Goal: Task Accomplishment & Management: Use online tool/utility

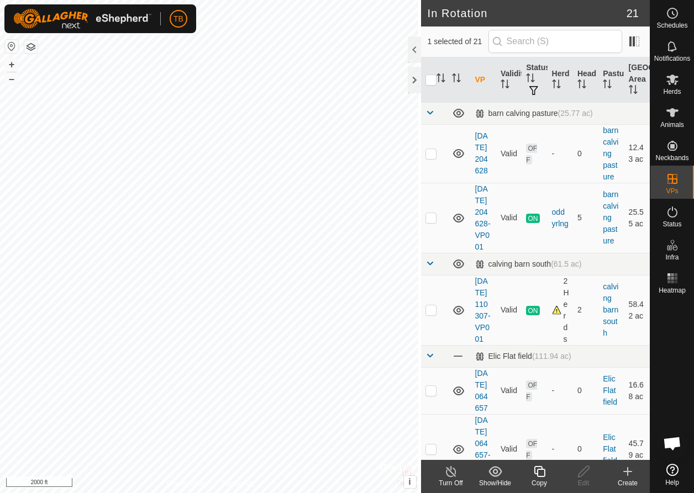
click at [541, 471] on icon at bounding box center [539, 471] width 14 height 13
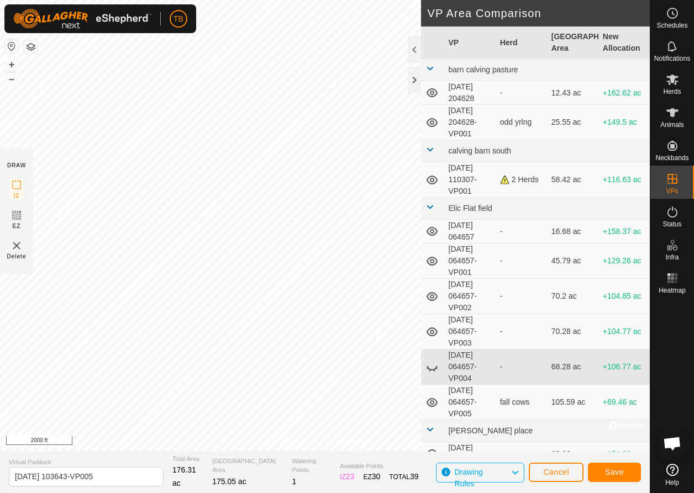
click at [609, 473] on span "Save" at bounding box center [614, 472] width 19 height 9
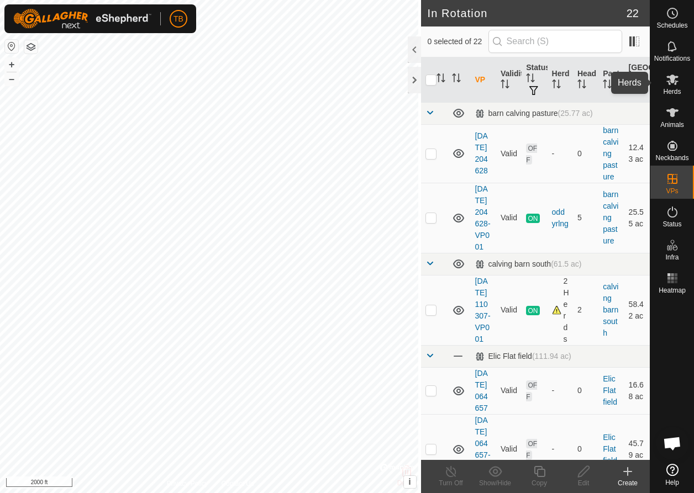
click at [674, 86] on es-mob-svg-icon at bounding box center [672, 80] width 20 height 18
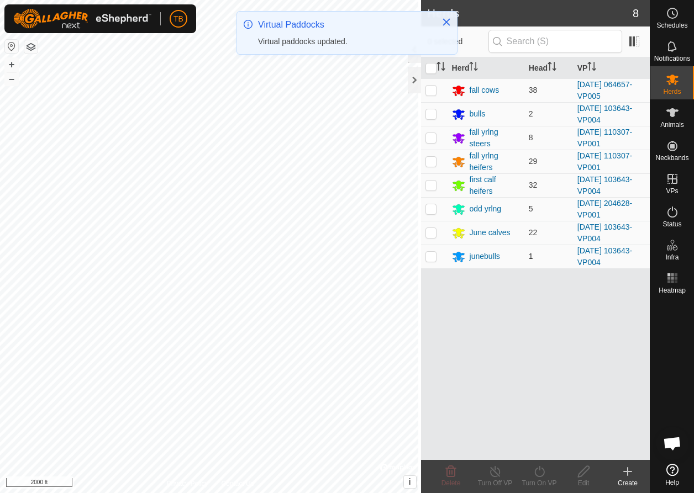
click at [426, 258] on p-checkbox at bounding box center [430, 256] width 11 height 9
checkbox input "true"
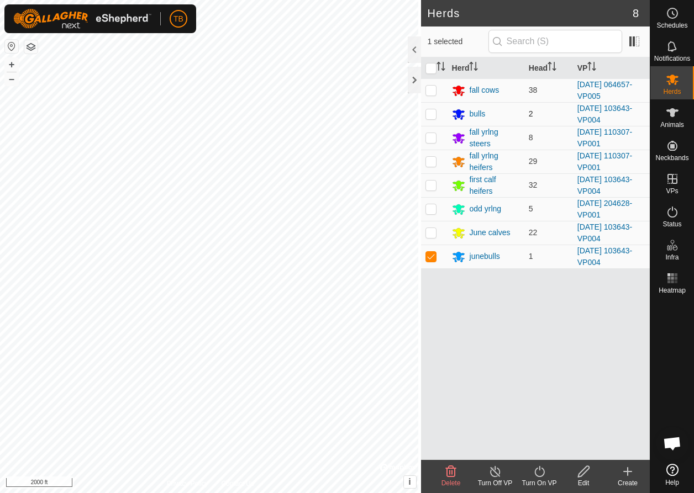
click at [431, 114] on p-checkbox at bounding box center [430, 113] width 11 height 9
checkbox input "true"
click at [426, 187] on p-checkbox at bounding box center [430, 185] width 11 height 9
checkbox input "true"
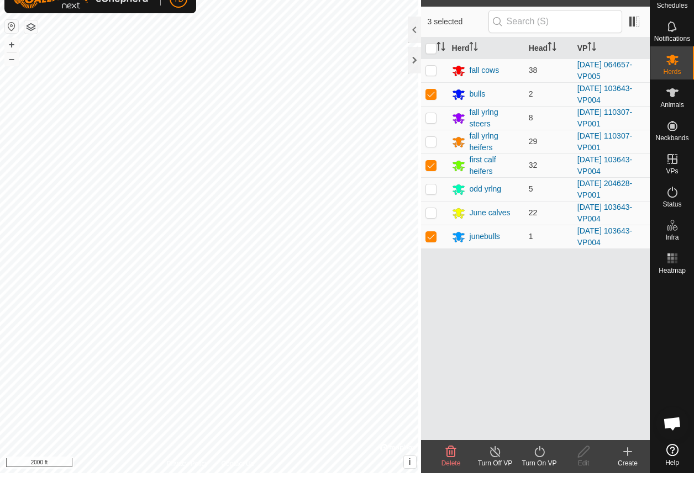
click at [425, 228] on p-checkbox at bounding box center [430, 232] width 11 height 9
checkbox input "true"
click at [540, 465] on icon at bounding box center [539, 471] width 14 height 13
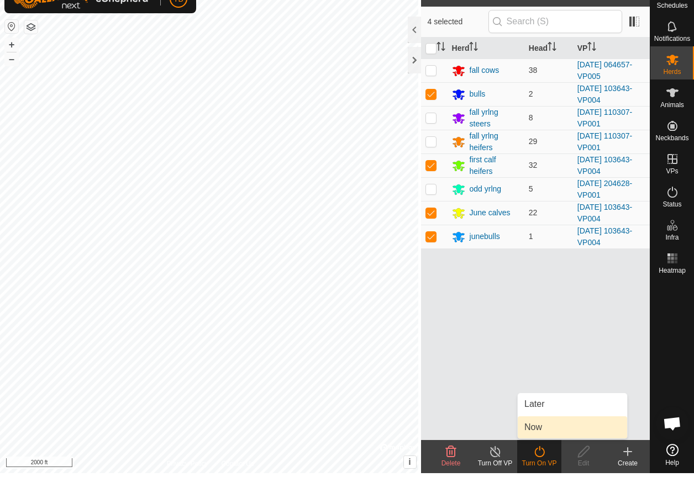
click at [540, 436] on link "Now" at bounding box center [571, 447] width 109 height 22
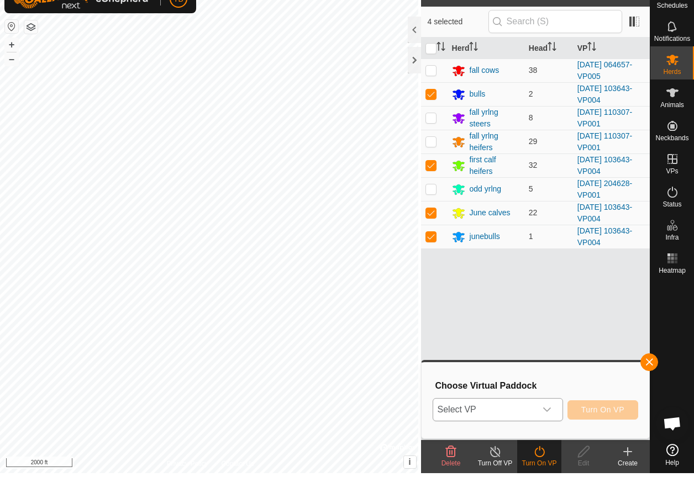
click at [543, 425] on icon "dropdown trigger" at bounding box center [546, 429] width 9 height 9
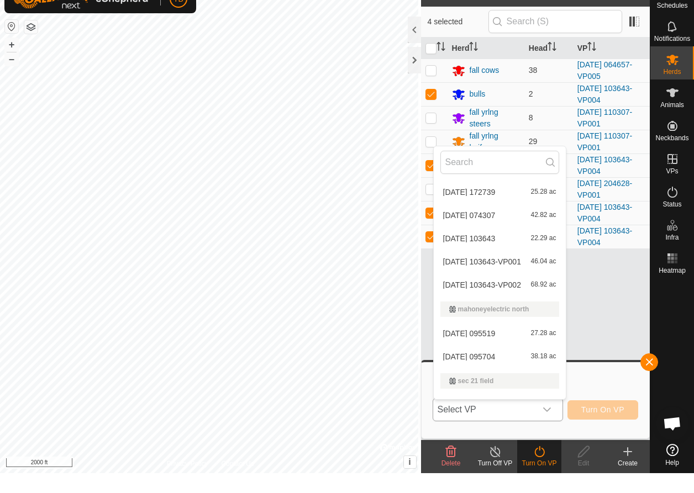
scroll to position [466, 0]
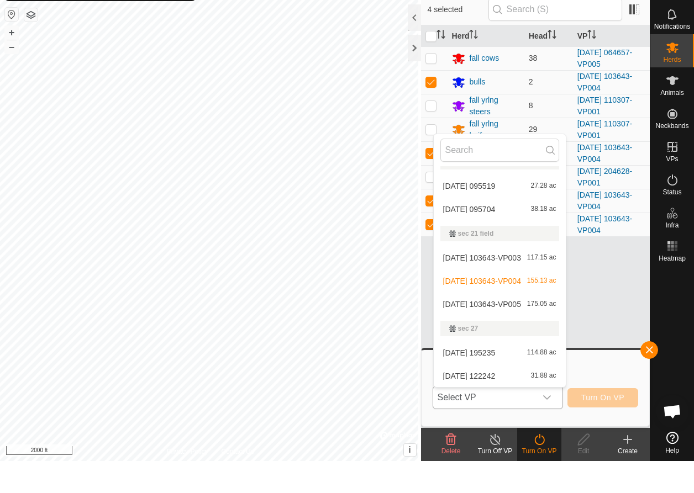
click at [457, 325] on li "[DATE] 103643-VP005 175.05 ac" at bounding box center [500, 336] width 132 height 22
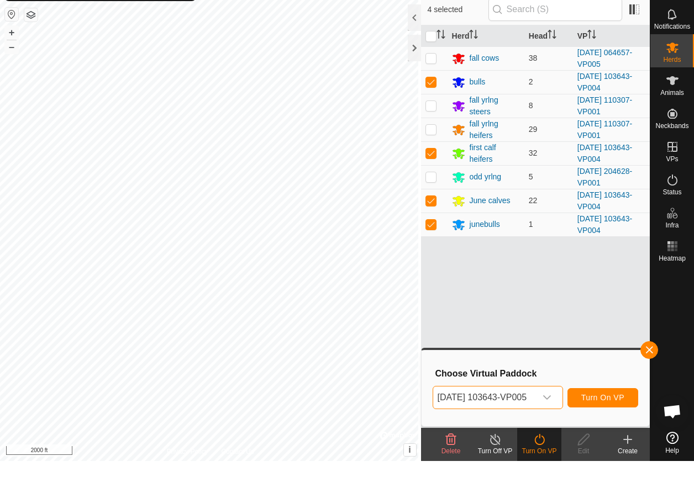
click at [617, 425] on span "Turn On VP" at bounding box center [602, 429] width 43 height 9
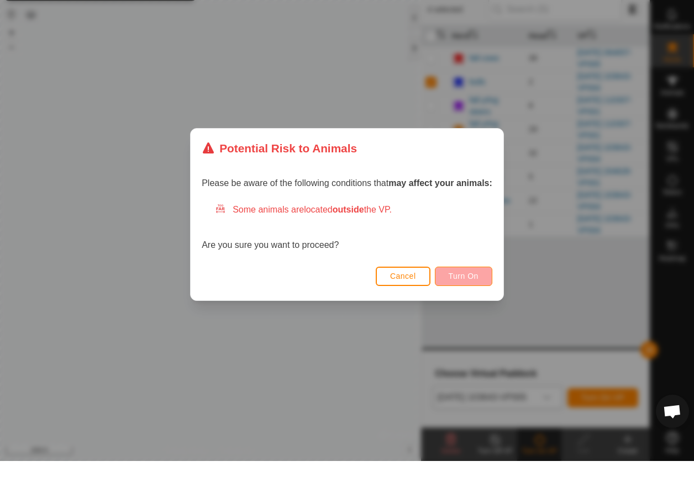
click at [460, 304] on span "Turn On" at bounding box center [463, 308] width 30 height 9
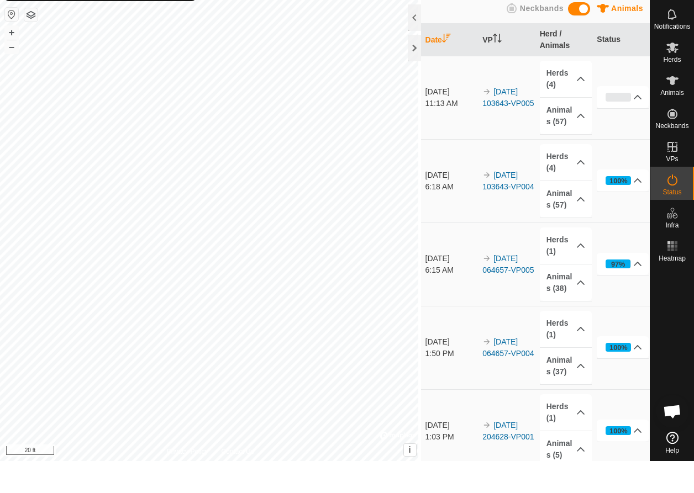
click at [487, 250] on div "Activations 100 Animals Neckbands Date VP Herd / Animals Status [DATE] 11:13 AM…" at bounding box center [324, 246] width 649 height 493
